Goal: Information Seeking & Learning: Learn about a topic

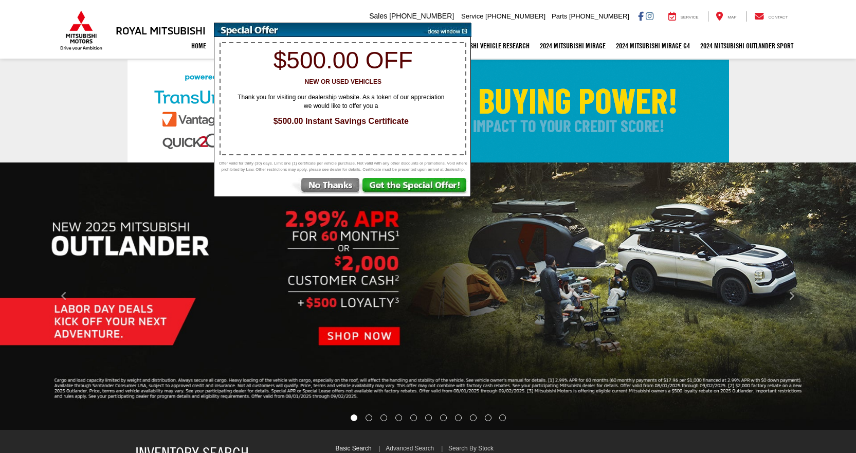
select select "Mitsubishi"
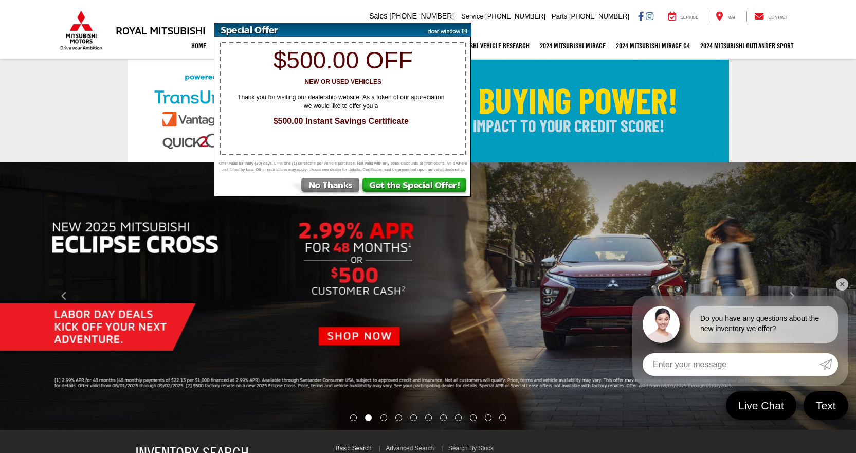
click at [439, 32] on img at bounding box center [445, 30] width 52 height 14
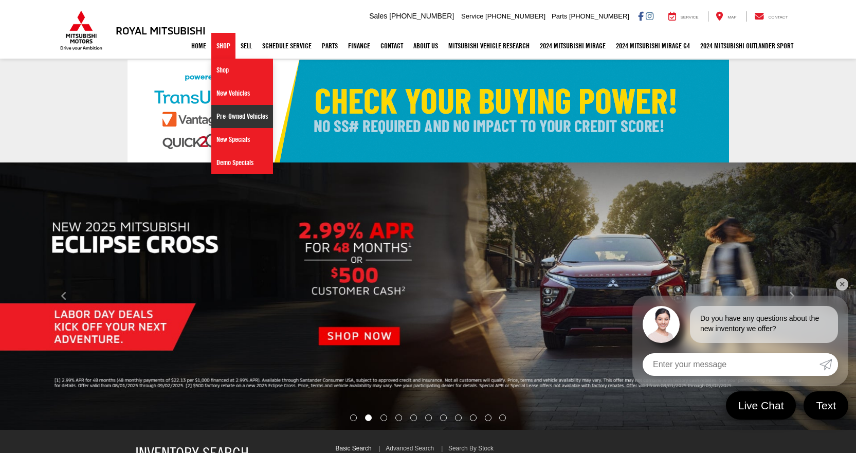
click at [233, 112] on link "Pre-Owned Vehicles" at bounding box center [242, 116] width 62 height 23
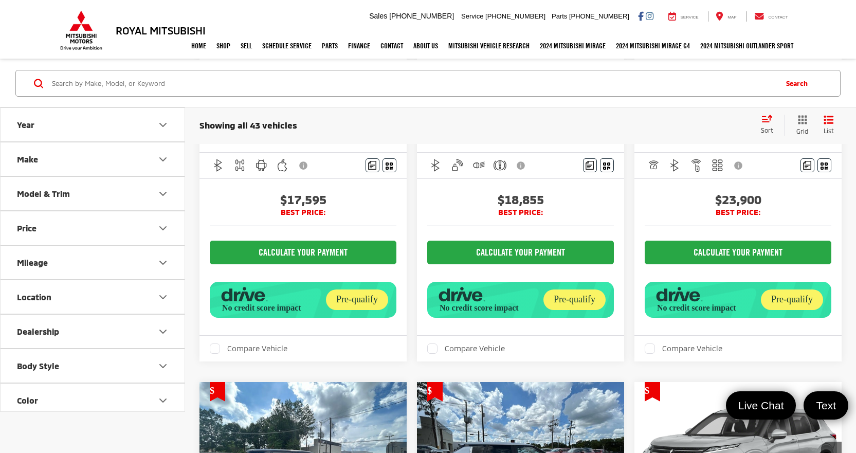
scroll to position [257, 0]
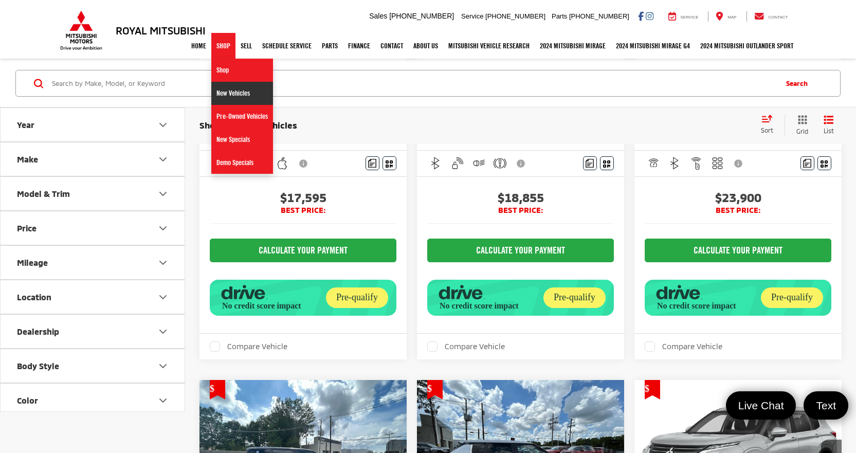
click at [232, 88] on link "New Vehicles" at bounding box center [242, 93] width 62 height 23
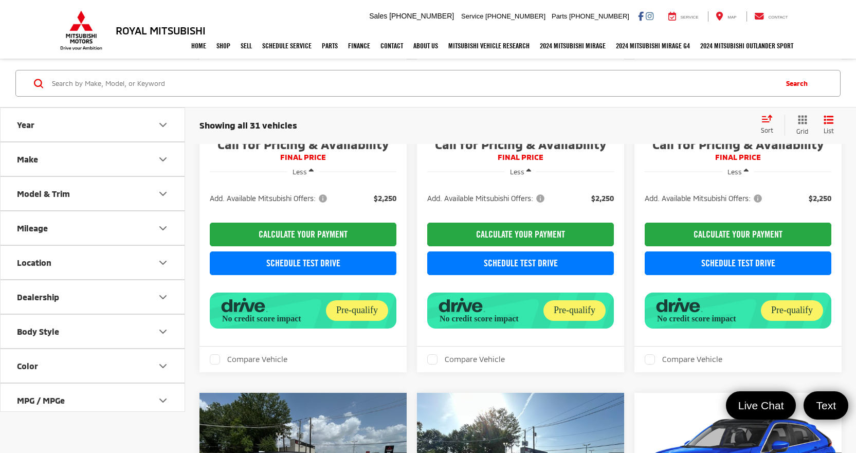
scroll to position [306, 0]
